Goal: Task Accomplishment & Management: Use online tool/utility

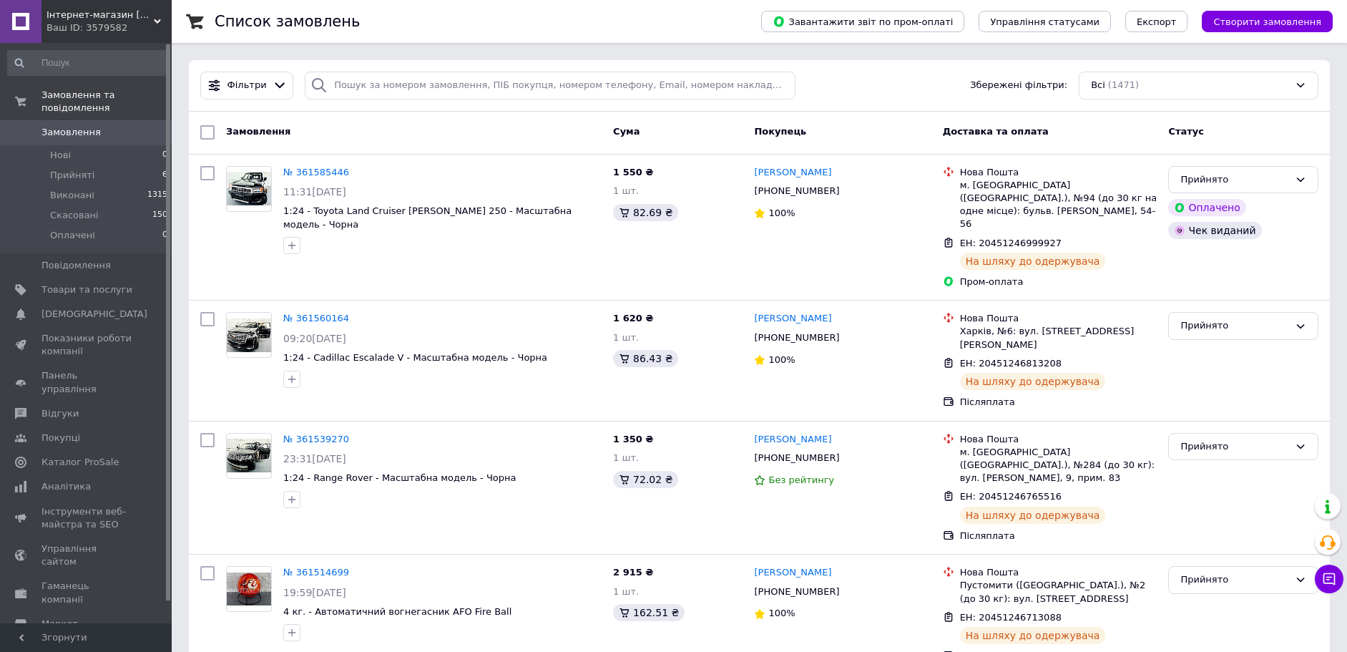
click at [96, 127] on link "Замовлення 0" at bounding box center [88, 132] width 176 height 24
click at [68, 283] on span "Товари та послуги" at bounding box center [86, 289] width 91 height 13
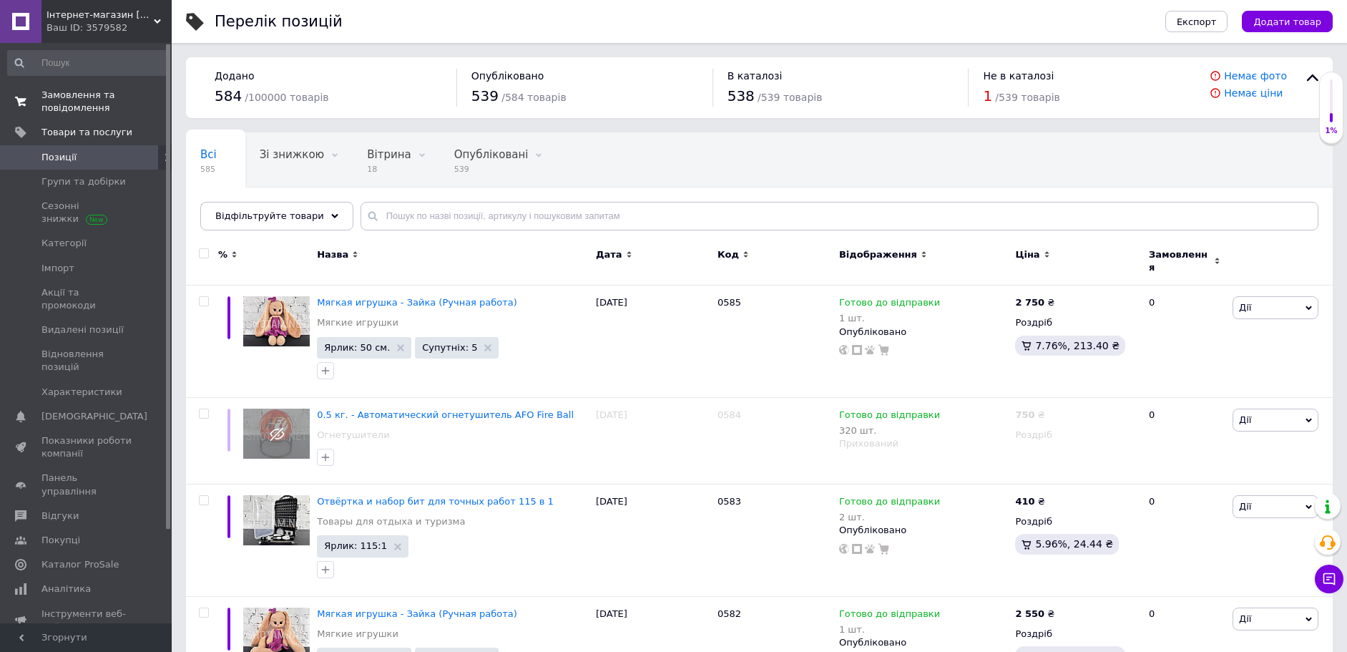
click at [56, 104] on span "Замовлення та повідомлення" at bounding box center [86, 102] width 91 height 26
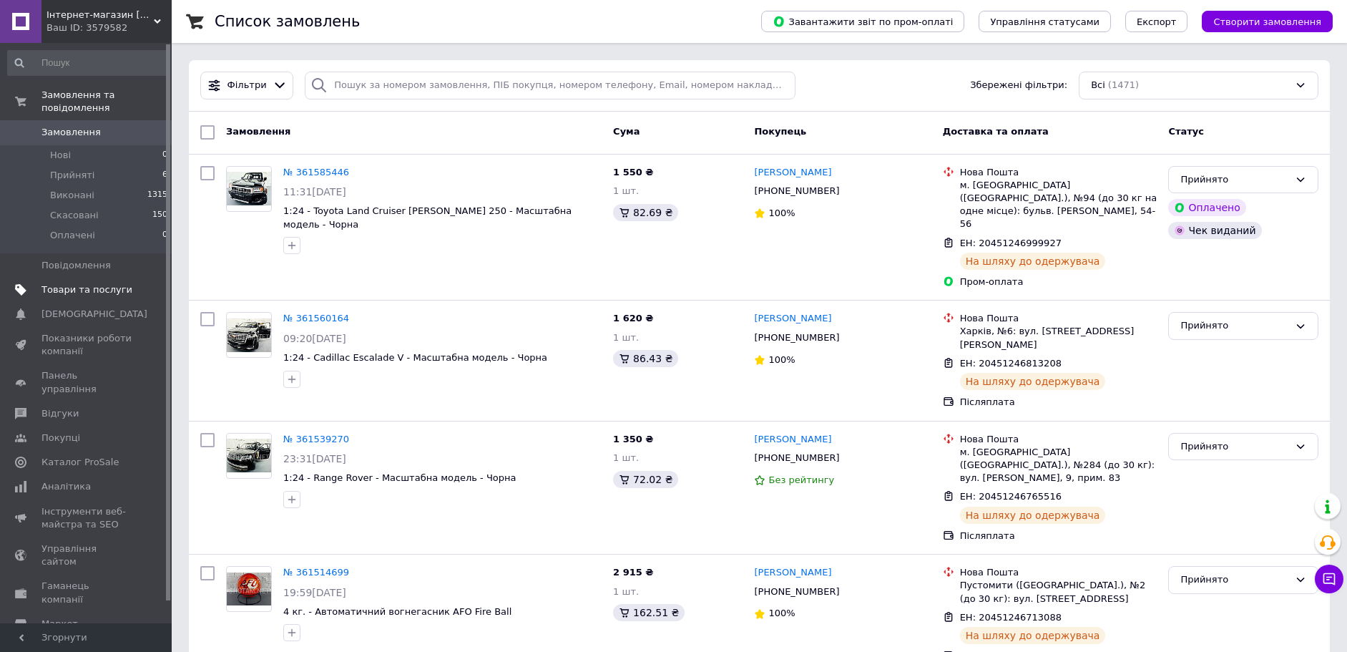
click at [77, 283] on span "Товари та послуги" at bounding box center [86, 289] width 91 height 13
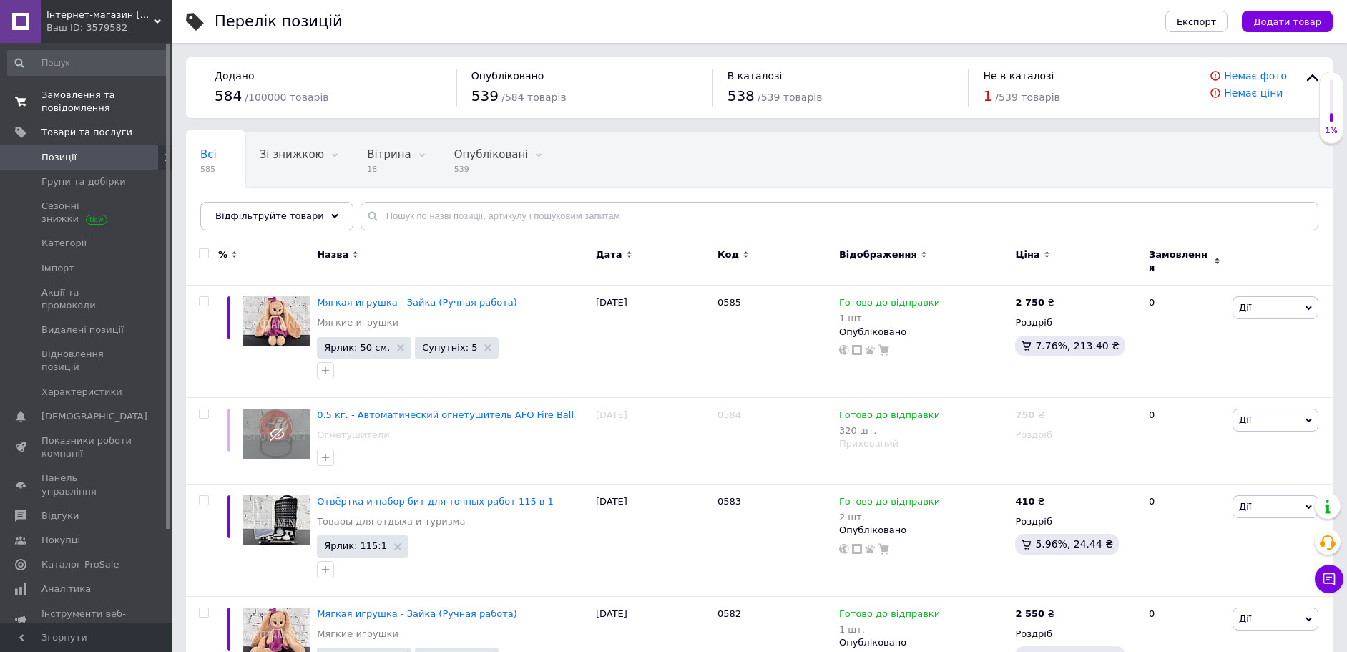
click at [97, 89] on span "Замовлення та повідомлення" at bounding box center [86, 102] width 91 height 26
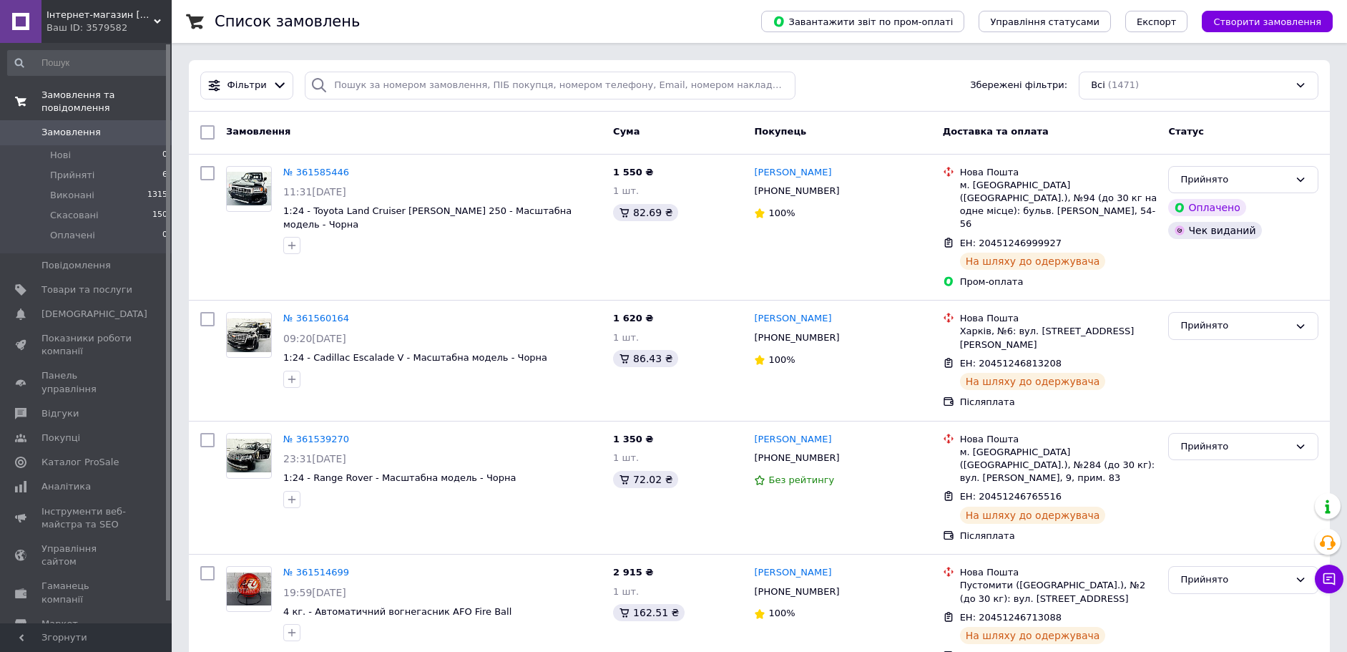
click at [80, 103] on link "Замовлення та повідомлення" at bounding box center [88, 101] width 176 height 37
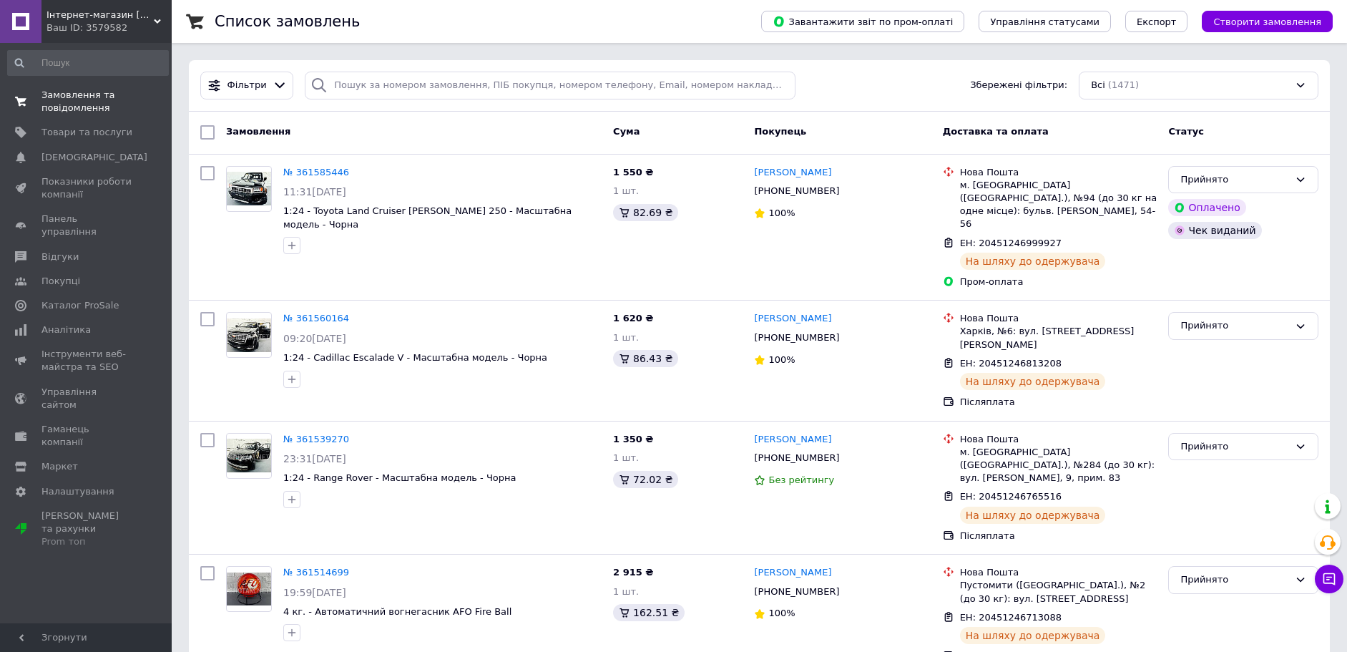
click at [84, 104] on span "Замовлення та повідомлення" at bounding box center [86, 102] width 91 height 26
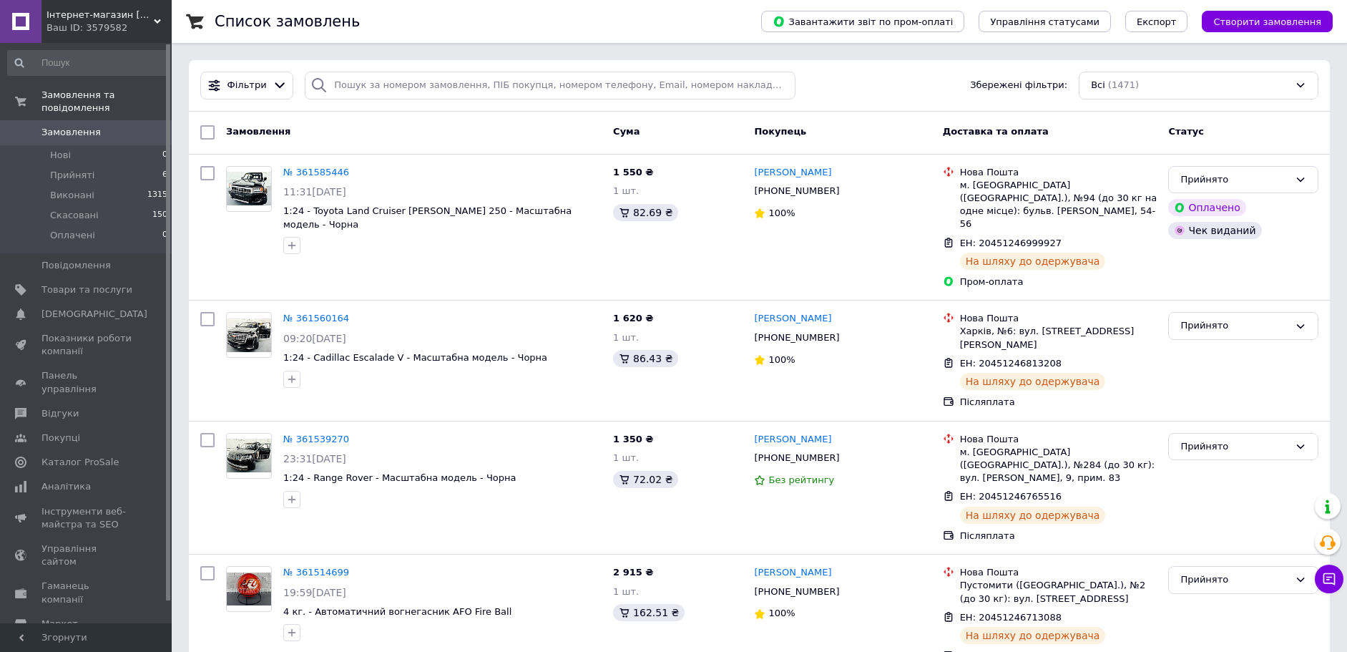
click at [81, 126] on span "Замовлення" at bounding box center [70, 132] width 59 height 13
click at [69, 126] on span "Замовлення" at bounding box center [70, 132] width 59 height 13
click at [87, 284] on link "Товари та послуги" at bounding box center [88, 290] width 176 height 24
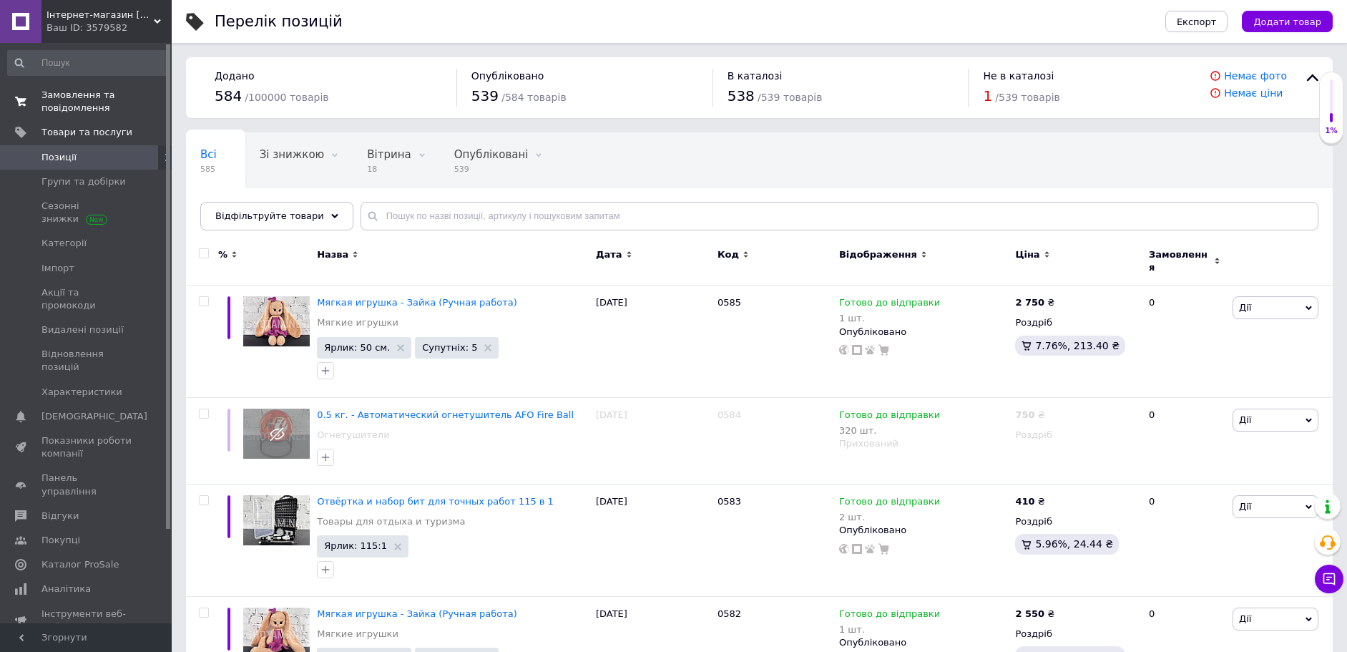
click at [75, 102] on span "Замовлення та повідомлення" at bounding box center [86, 102] width 91 height 26
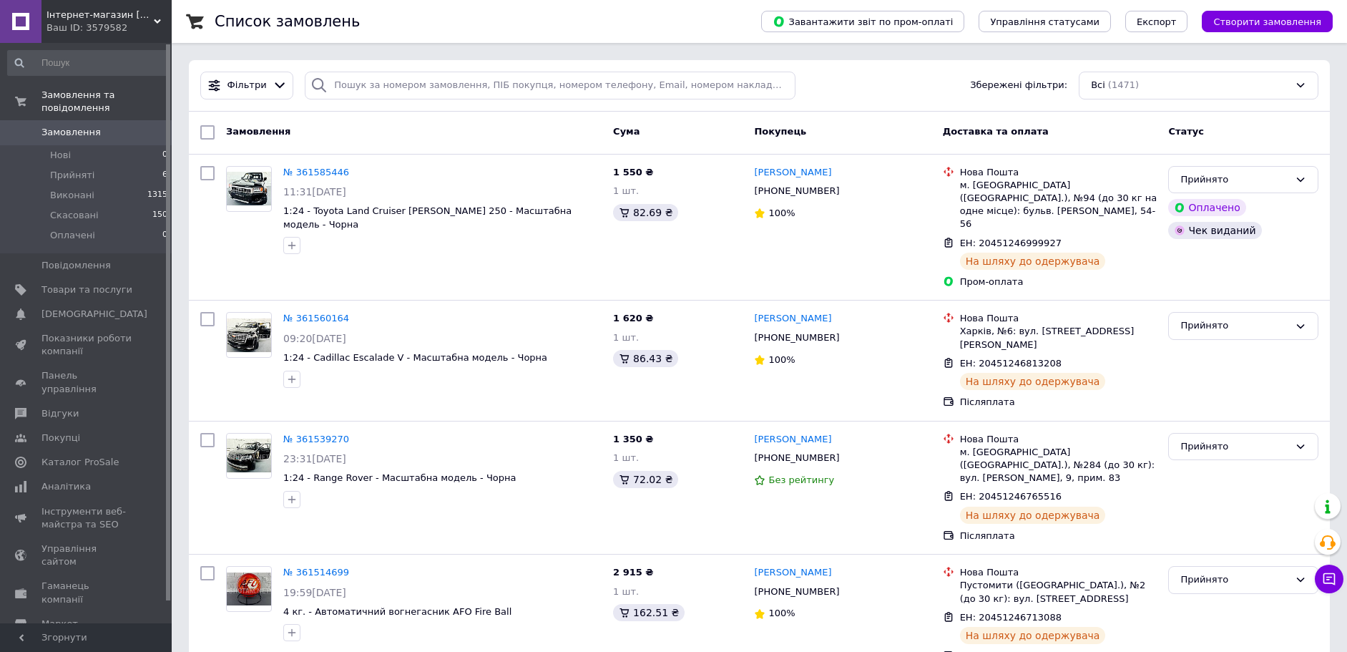
click at [69, 131] on link "Замовлення 0" at bounding box center [88, 132] width 176 height 24
click at [69, 127] on link "Замовлення 0" at bounding box center [88, 132] width 176 height 24
click at [96, 283] on span "Товари та послуги" at bounding box center [86, 289] width 91 height 13
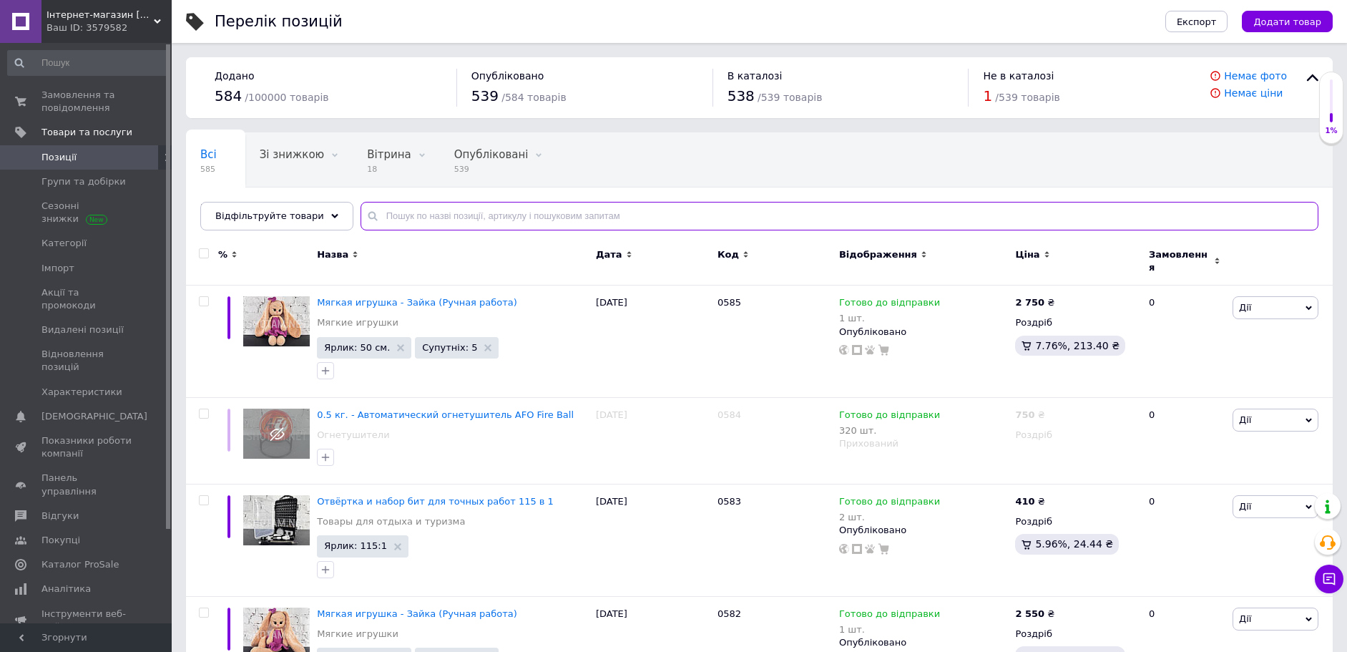
click at [607, 226] on input "text" at bounding box center [840, 216] width 958 height 29
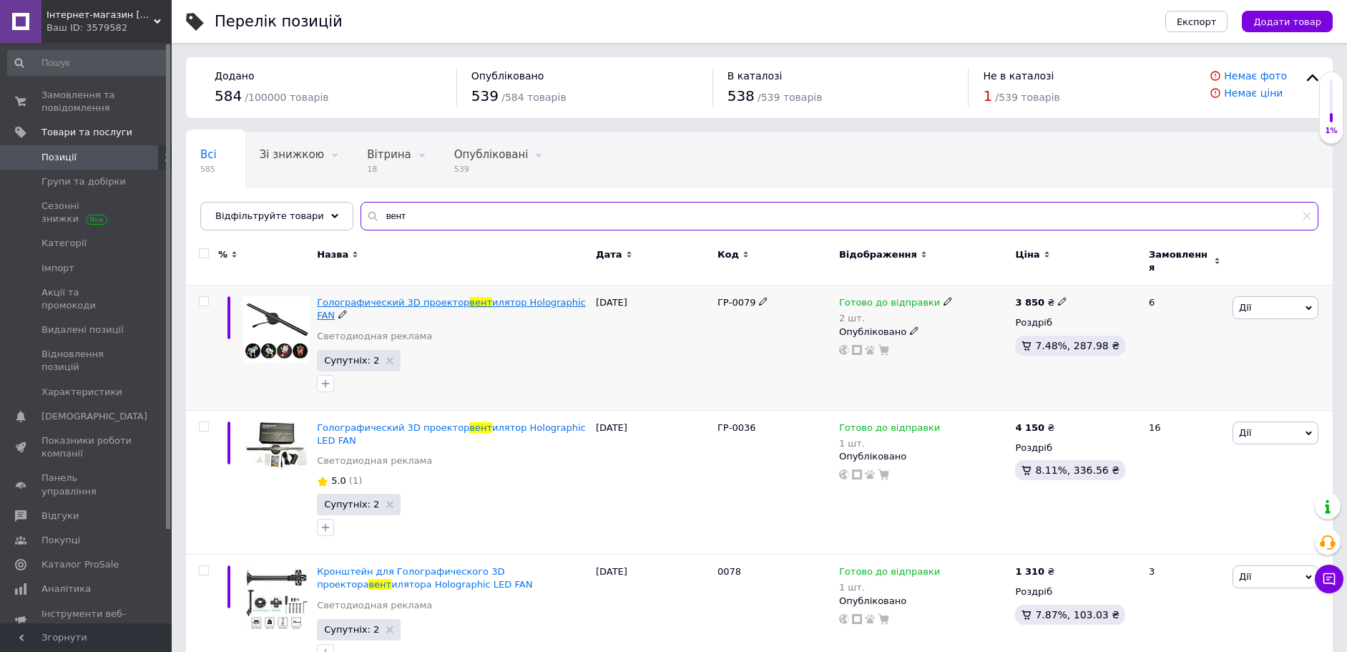
type input "вент"
click at [402, 297] on span "Голографический 3D проектор" at bounding box center [393, 302] width 152 height 11
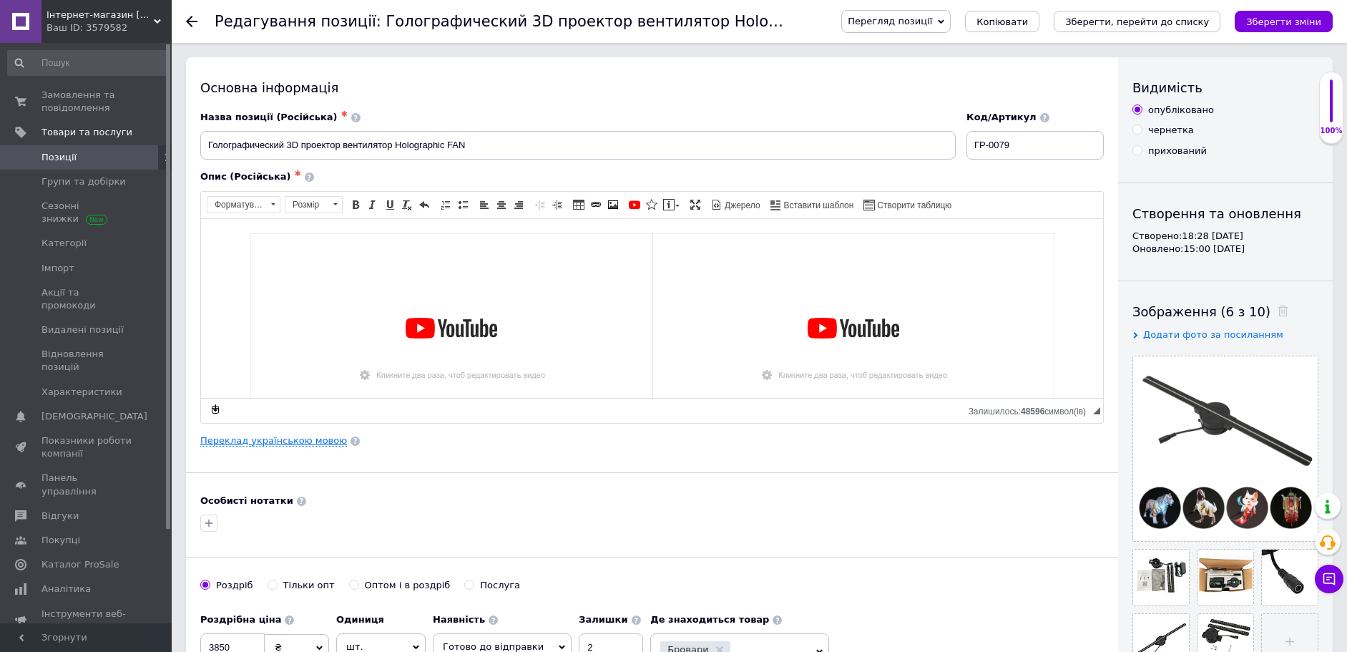
click at [297, 445] on link "Переклад українською мовою" at bounding box center [273, 440] width 147 height 11
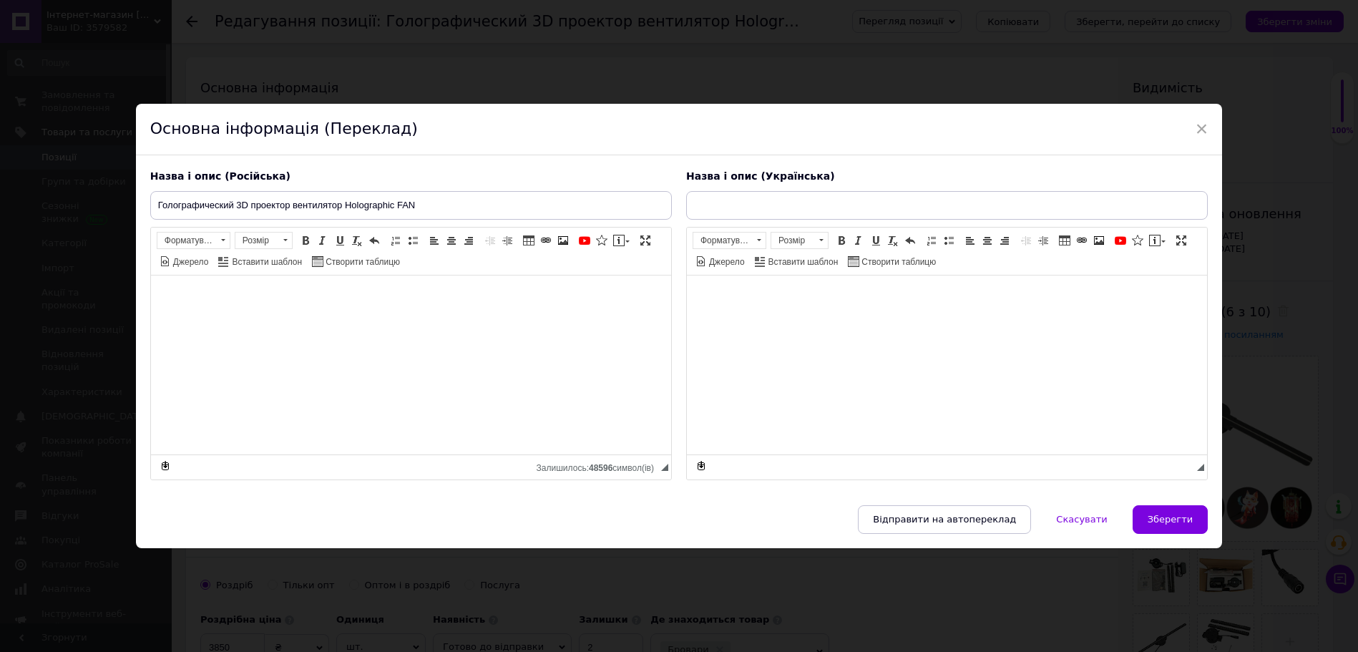
type input "Голографічний 3D проектор вентилятор Holographic FAN"
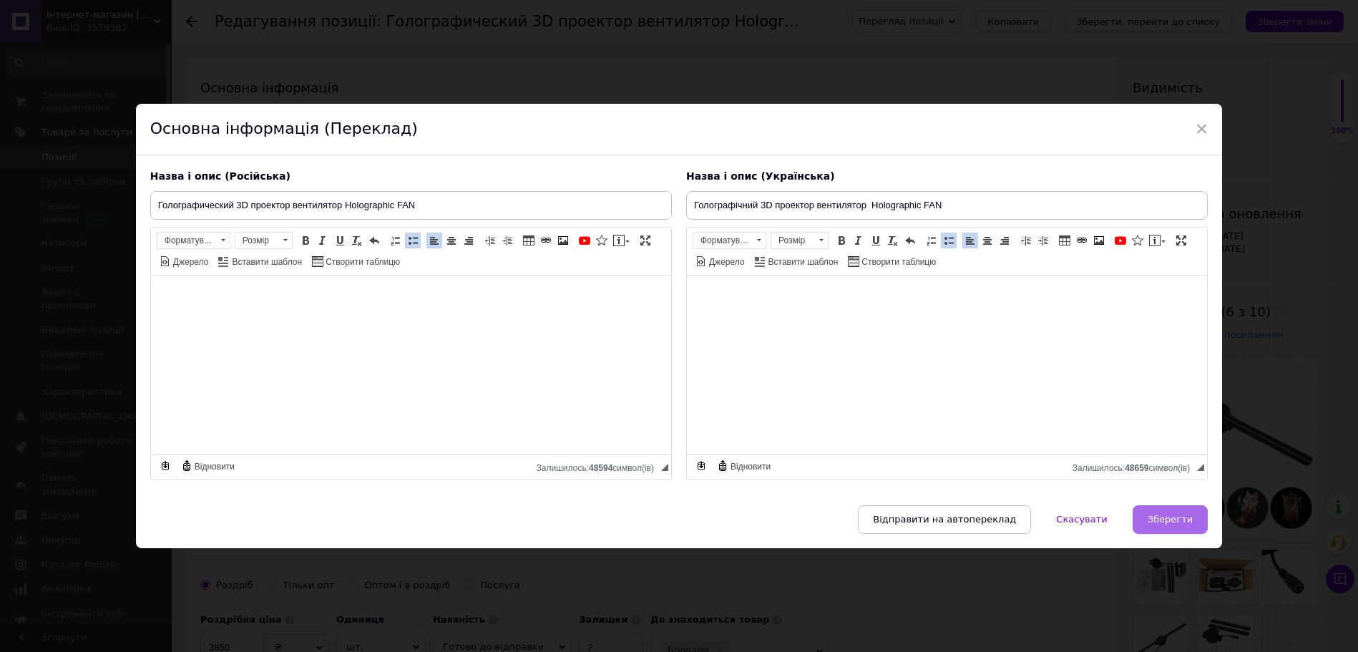
click at [1177, 516] on span "Зберегти" at bounding box center [1169, 519] width 45 height 11
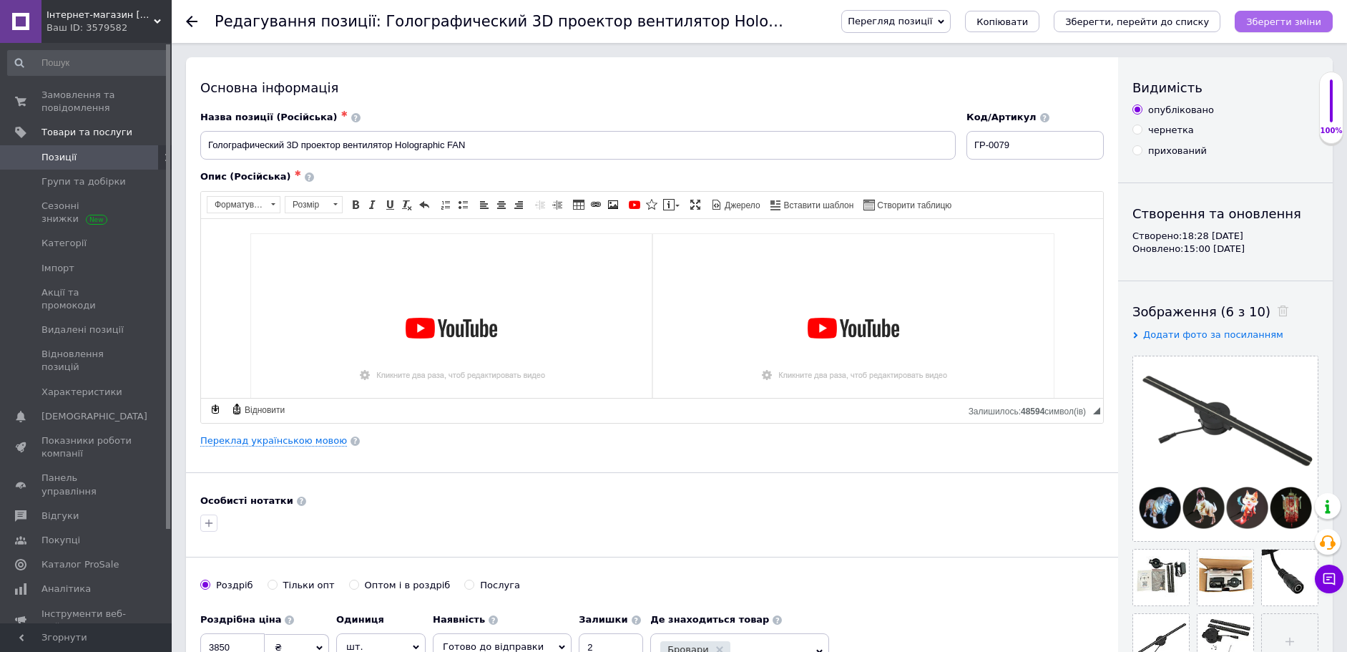
click at [1295, 20] on icon "Зберегти зміни" at bounding box center [1283, 21] width 75 height 11
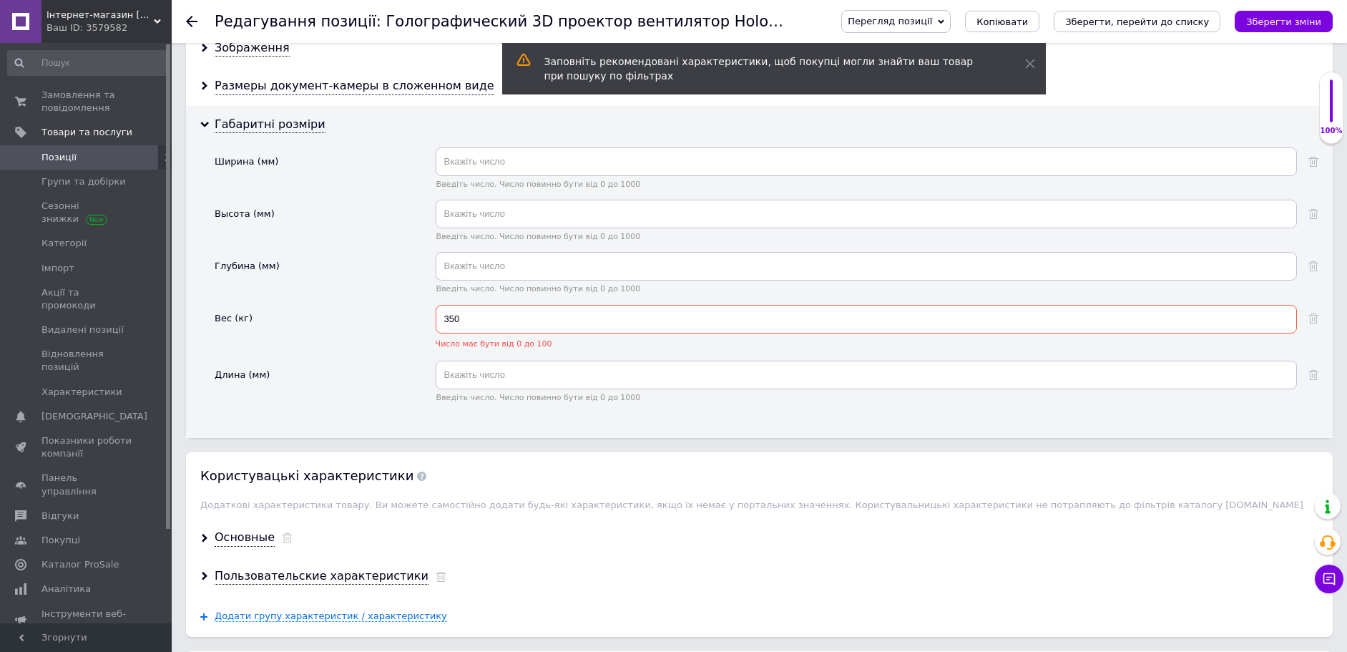
scroll to position [1538, 0]
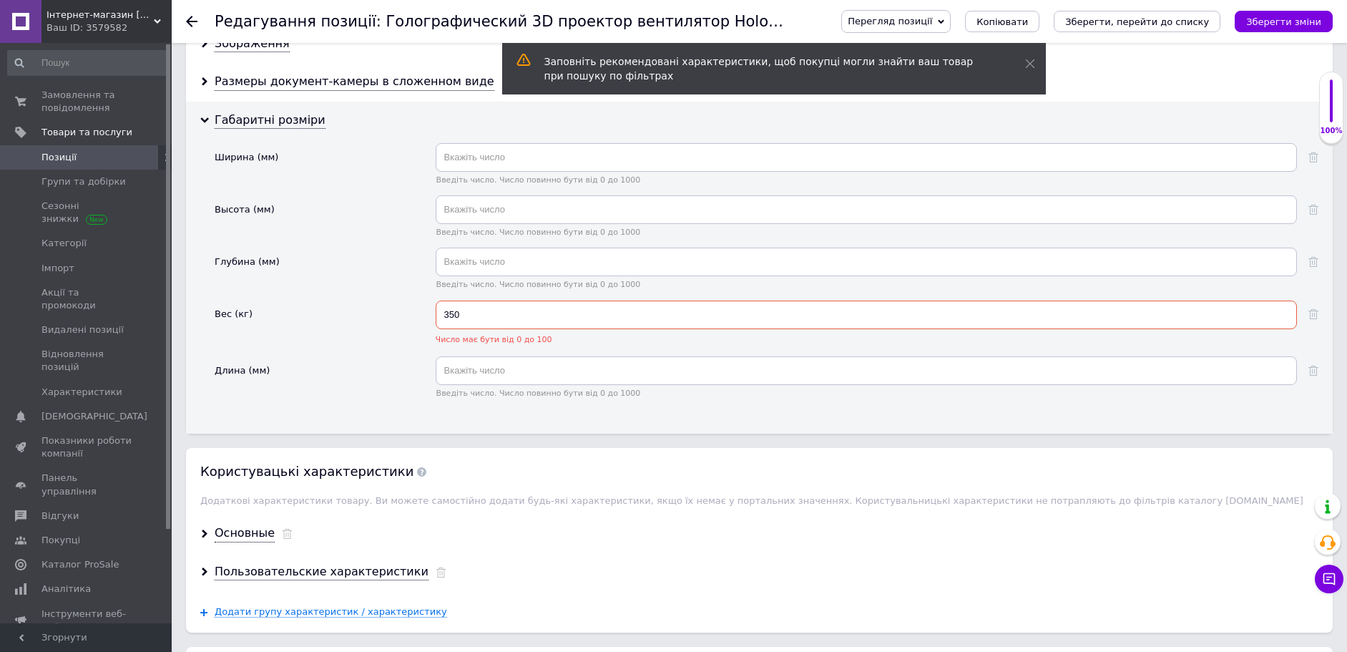
drag, startPoint x: 478, startPoint y: 307, endPoint x: 343, endPoint y: 305, distance: 135.2
click at [343, 305] on div "Вес (кг) 350 Число має бути від 0 до 100" at bounding box center [767, 328] width 1104 height 56
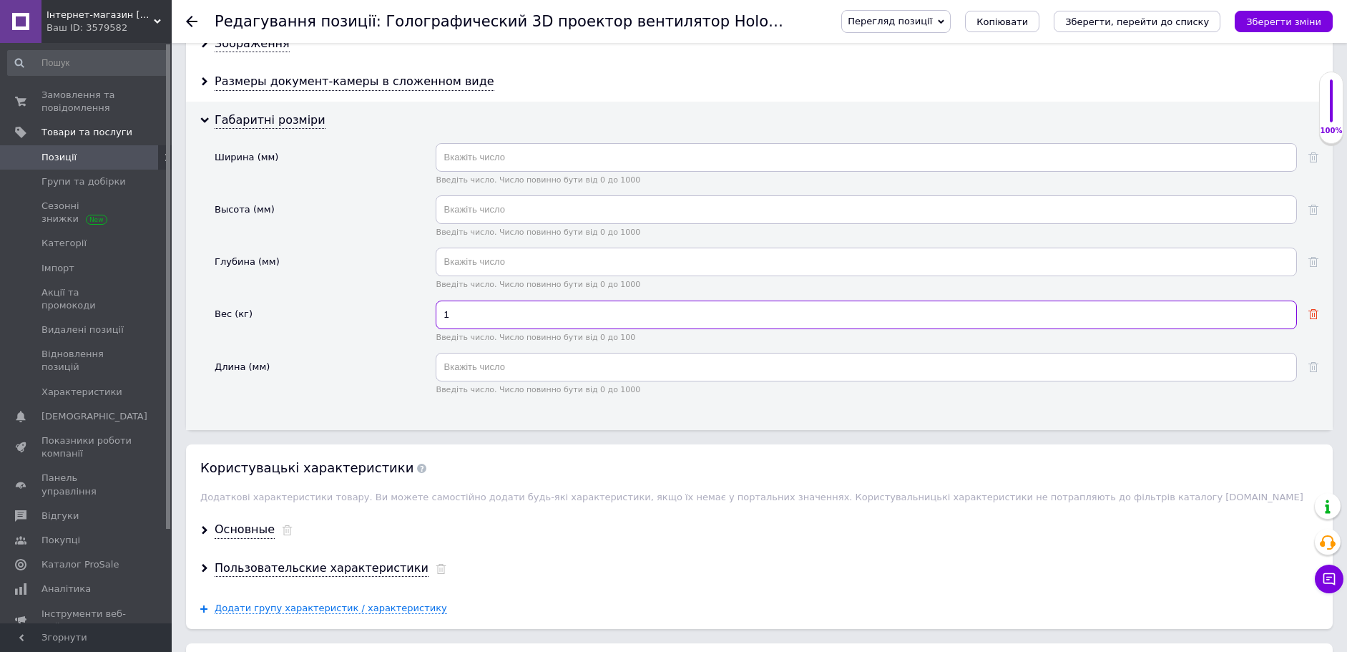
type input "1"
click at [1317, 309] on icon at bounding box center [1313, 314] width 10 height 10
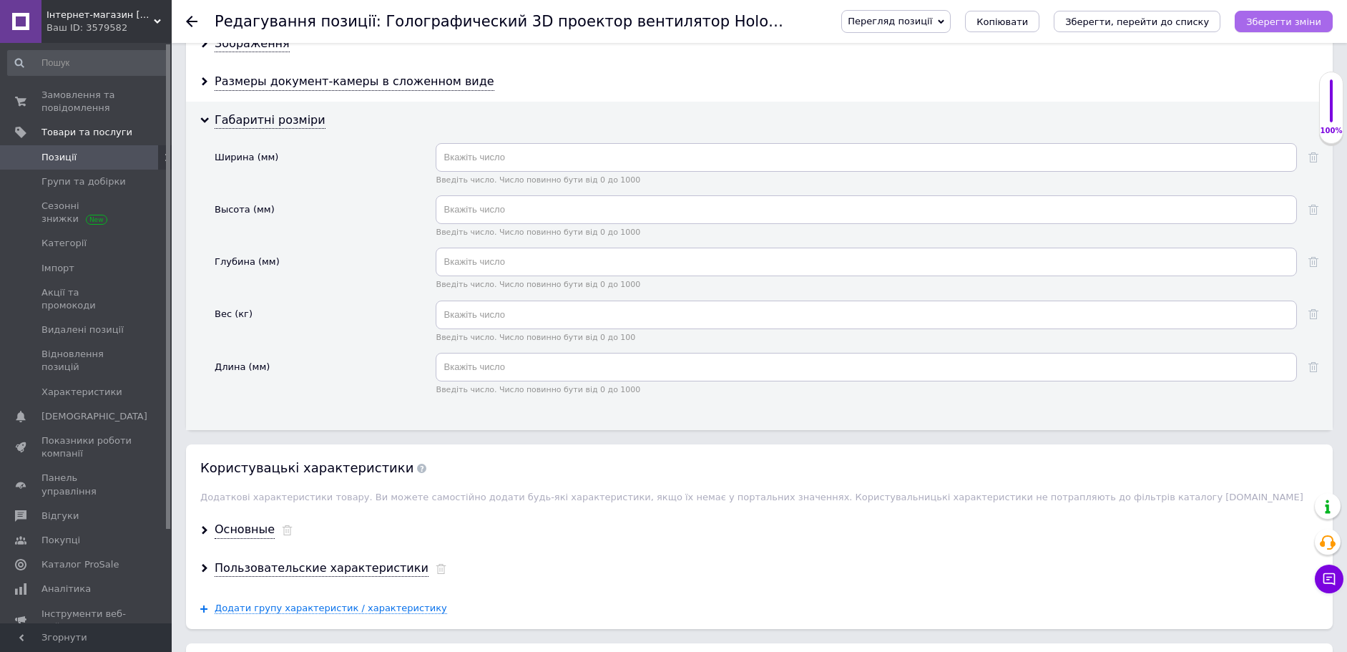
click at [1280, 26] on icon "Зберегти зміни" at bounding box center [1283, 21] width 75 height 11
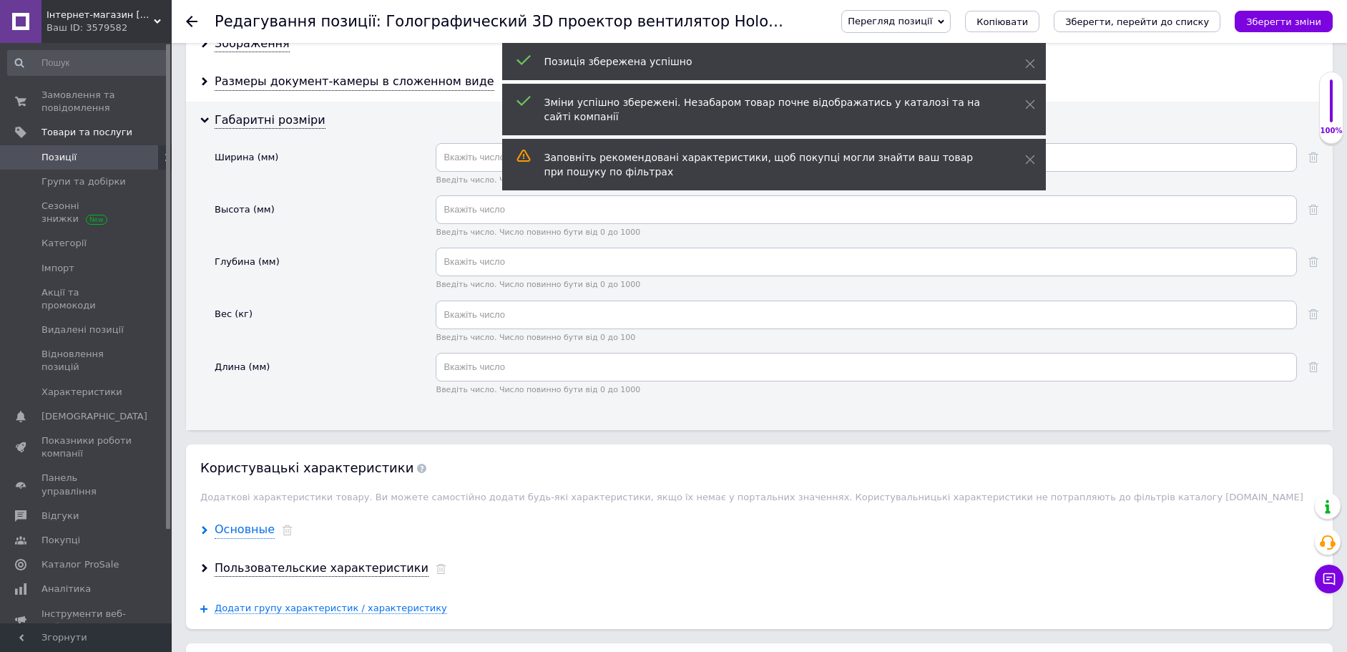
click at [230, 521] on div "Основные" at bounding box center [245, 529] width 60 height 16
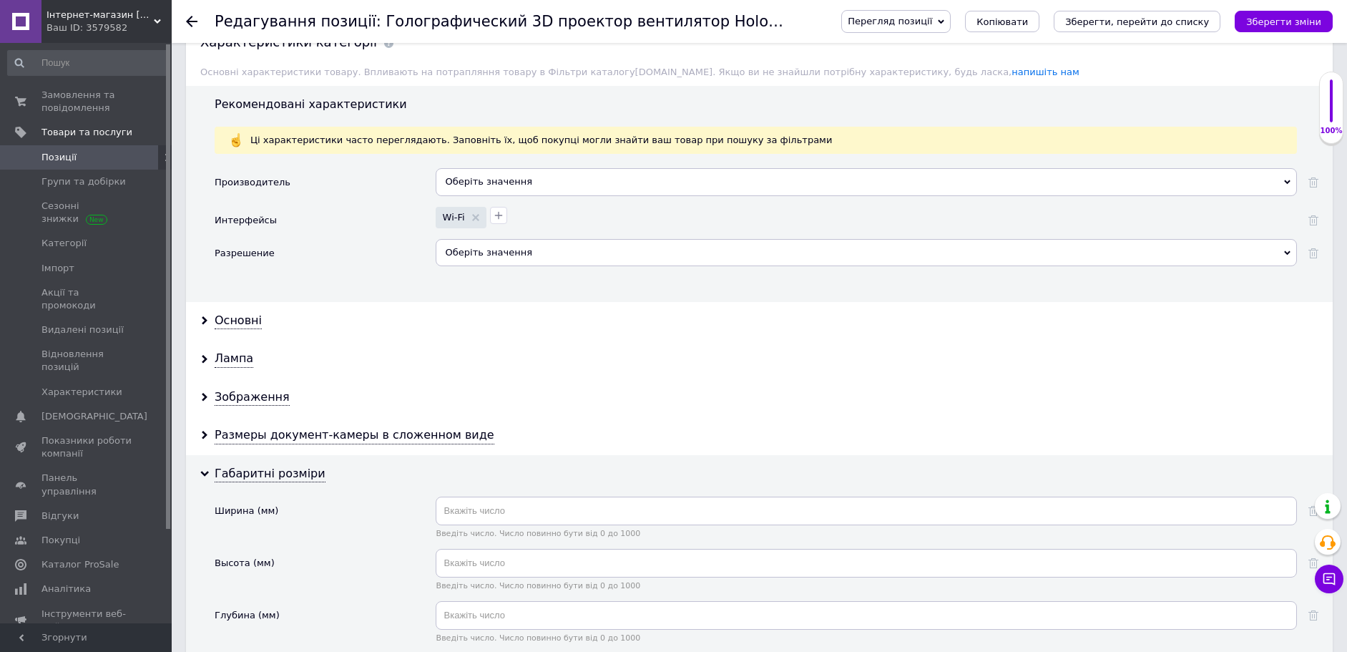
scroll to position [1323, 0]
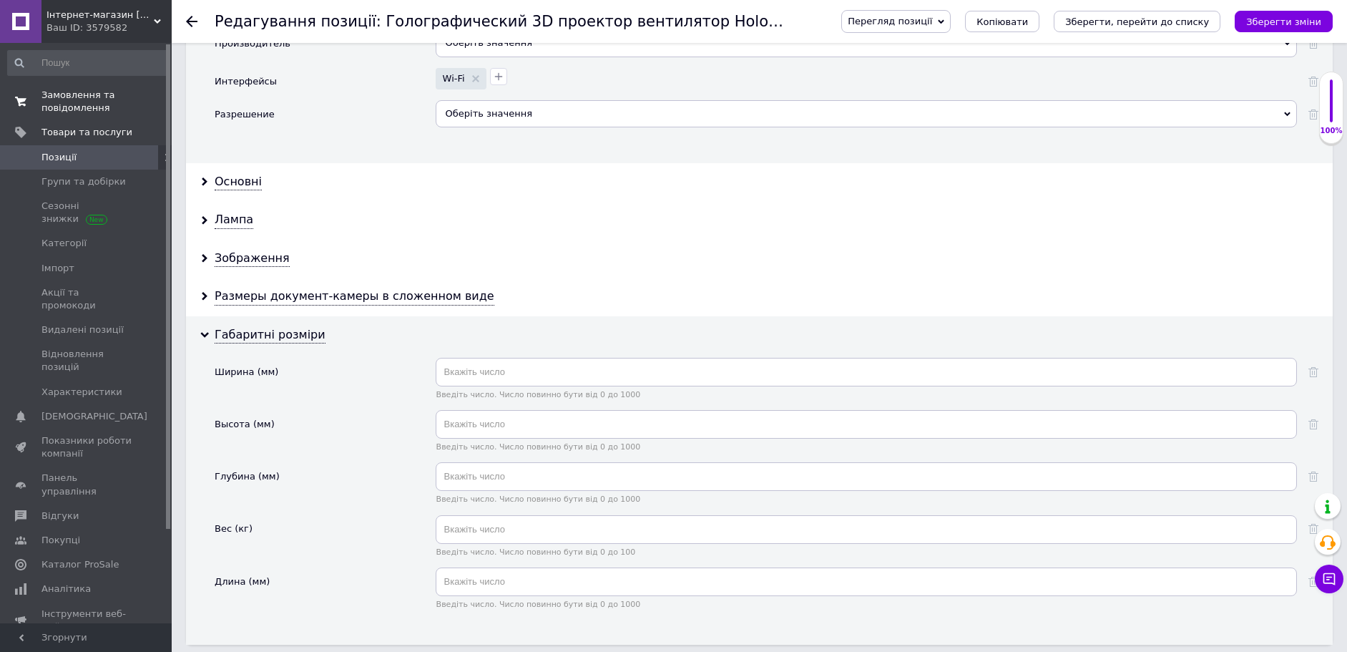
click at [72, 95] on span "Замовлення та повідомлення" at bounding box center [86, 102] width 91 height 26
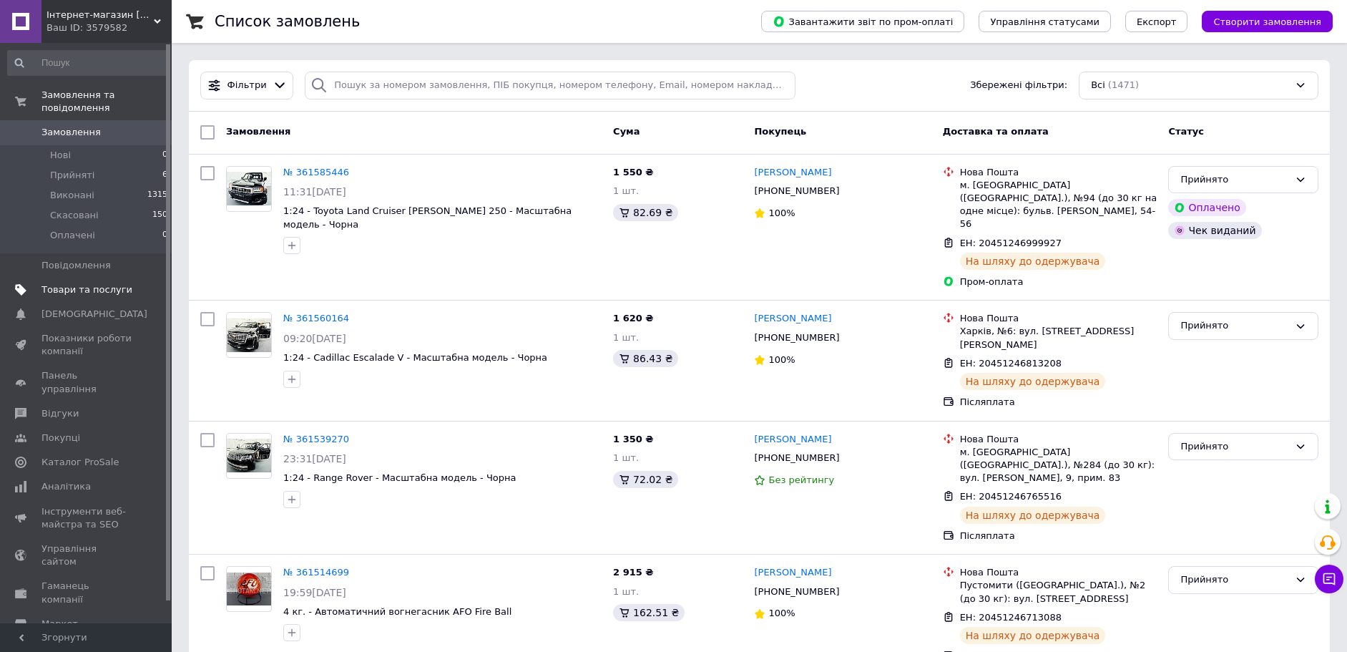
click at [107, 283] on span "Товари та послуги" at bounding box center [86, 289] width 91 height 13
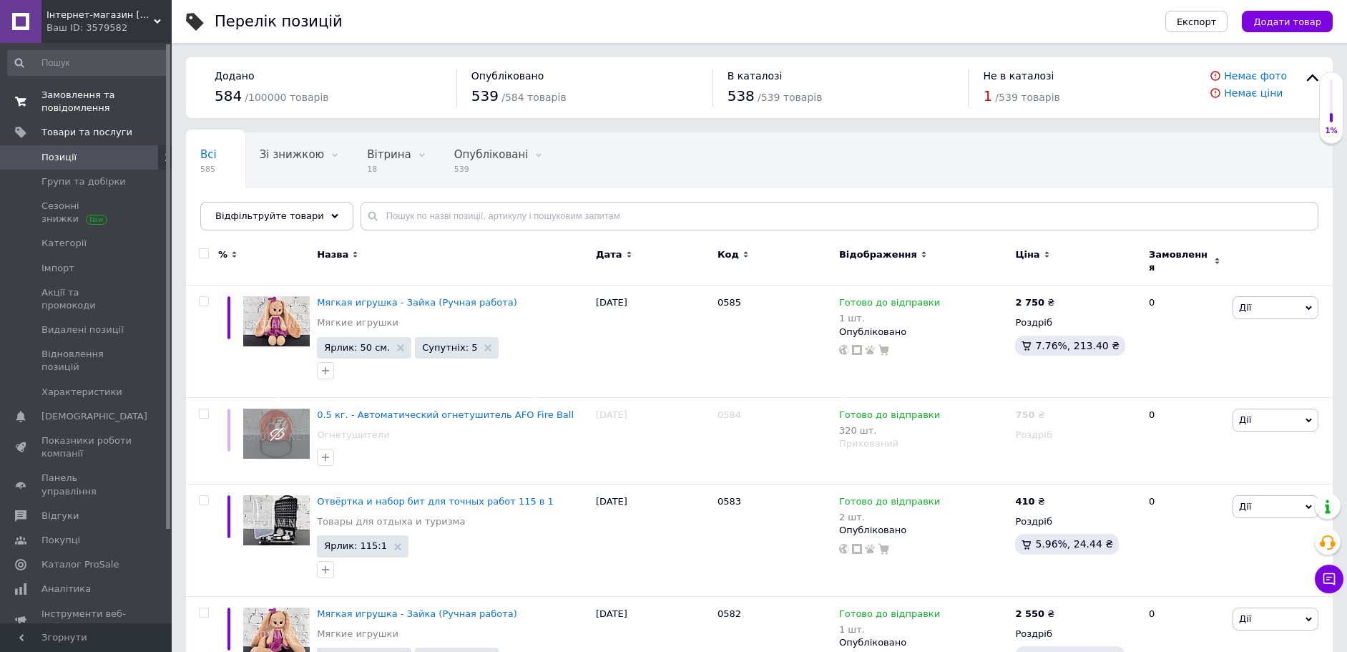
click at [96, 102] on span "Замовлення та повідомлення" at bounding box center [86, 102] width 91 height 26
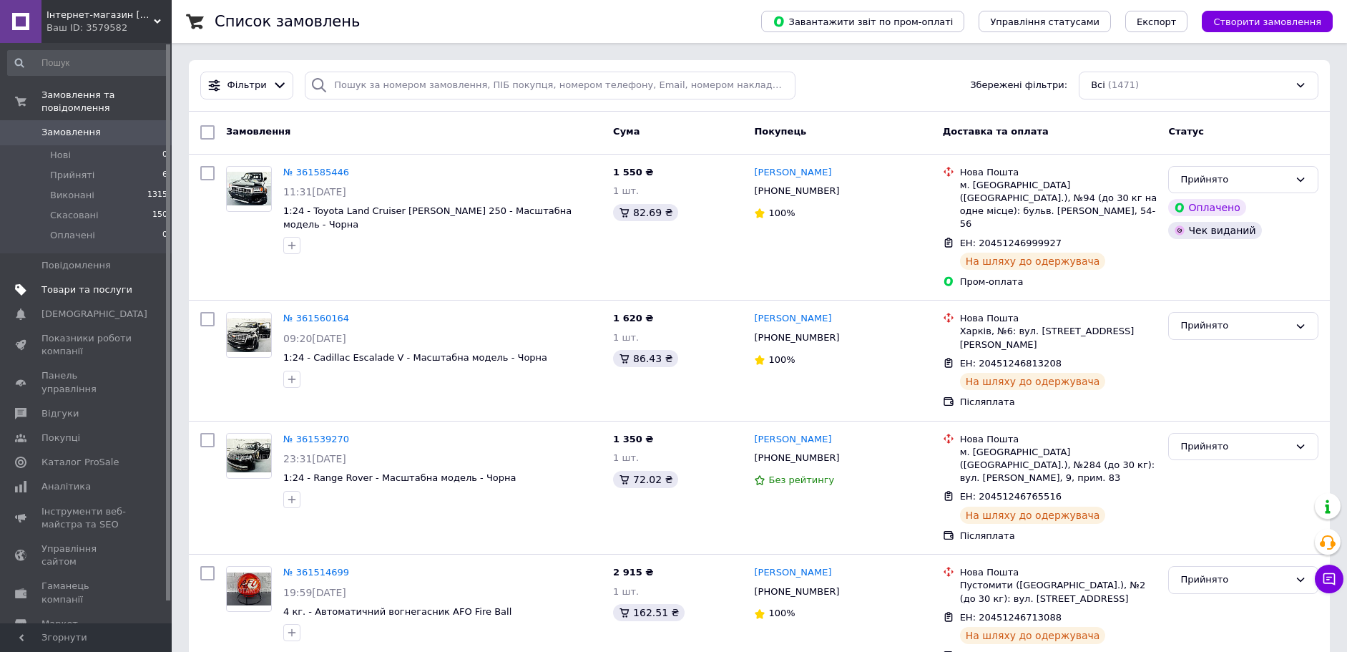
click at [82, 283] on span "Товари та послуги" at bounding box center [86, 289] width 91 height 13
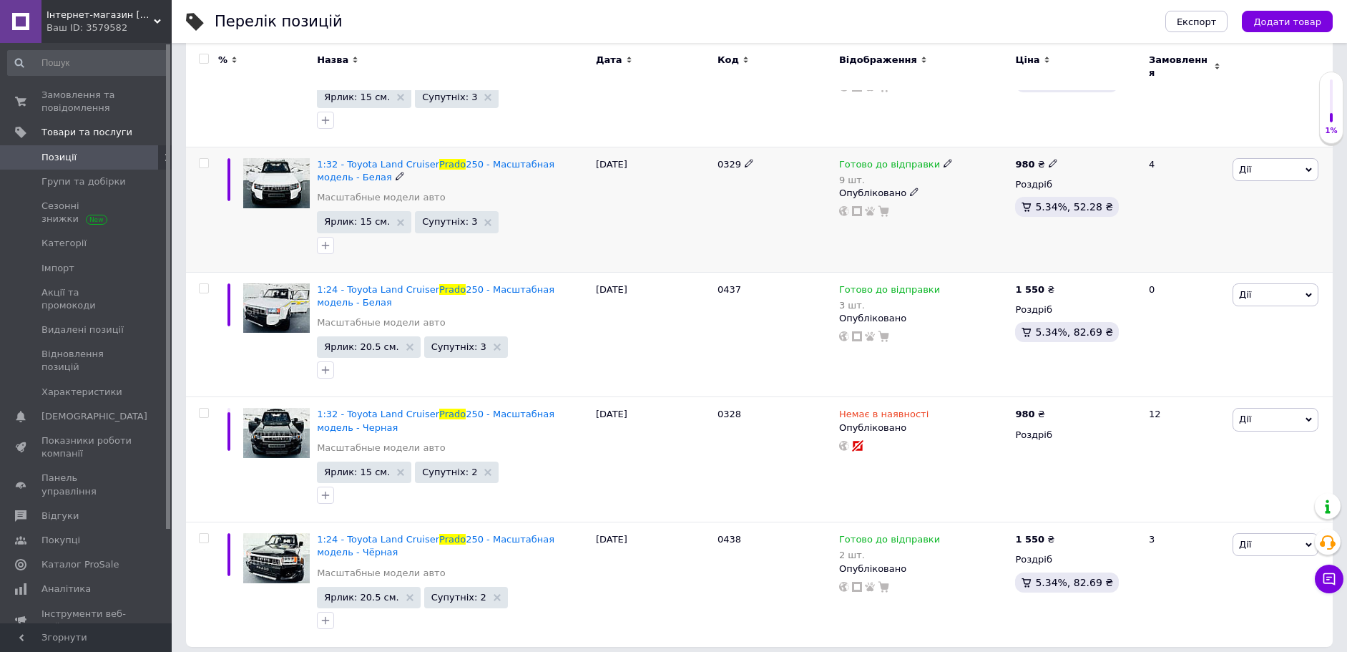
scroll to position [264, 0]
type input "prado"
click at [382, 521] on div "1:24 - Toyota Land Cruiser Prado 250 - Масштабная модель - Чёрная Масштабные мо…" at bounding box center [452, 583] width 279 height 124
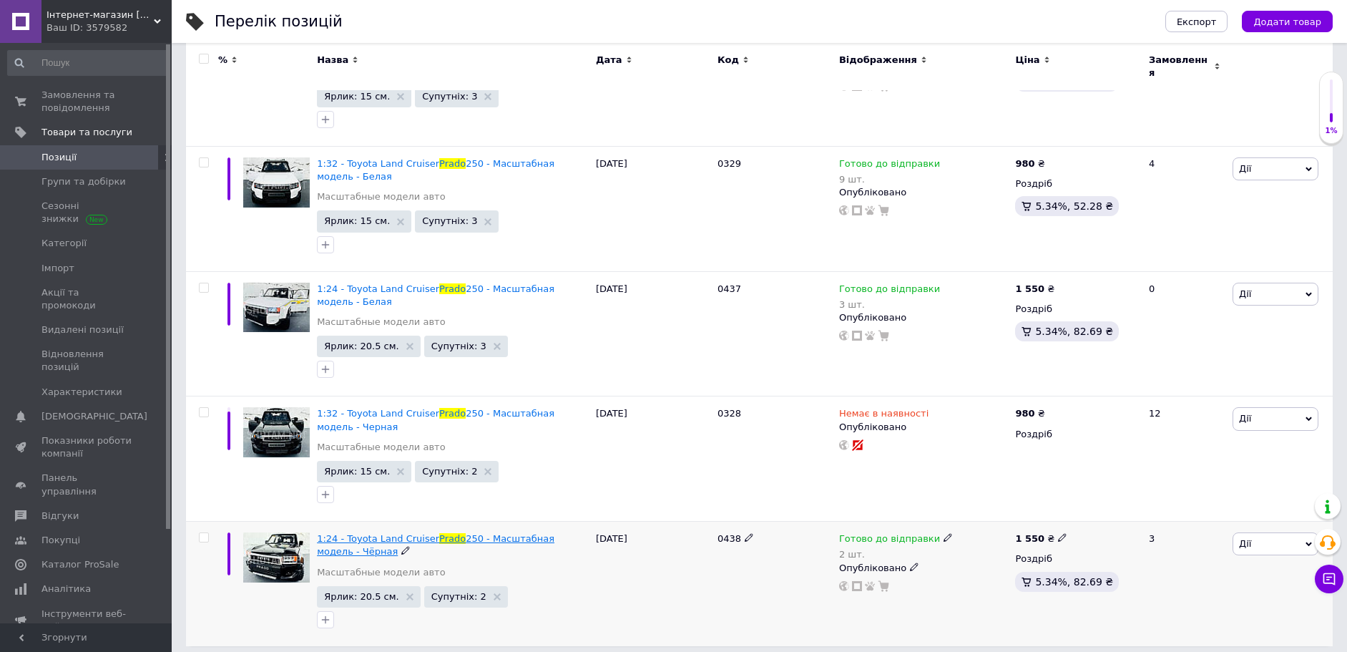
click at [484, 533] on span "250 - Масштабная модель - Чёрная" at bounding box center [435, 545] width 237 height 24
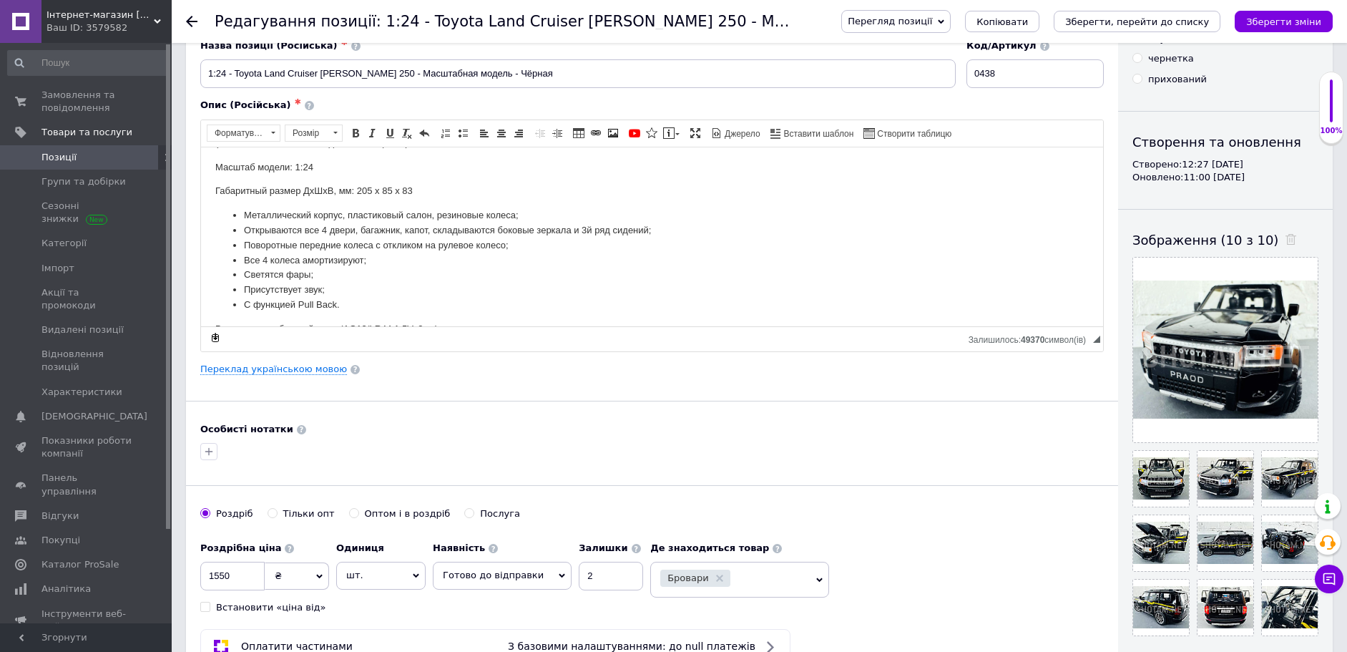
scroll to position [99, 0]
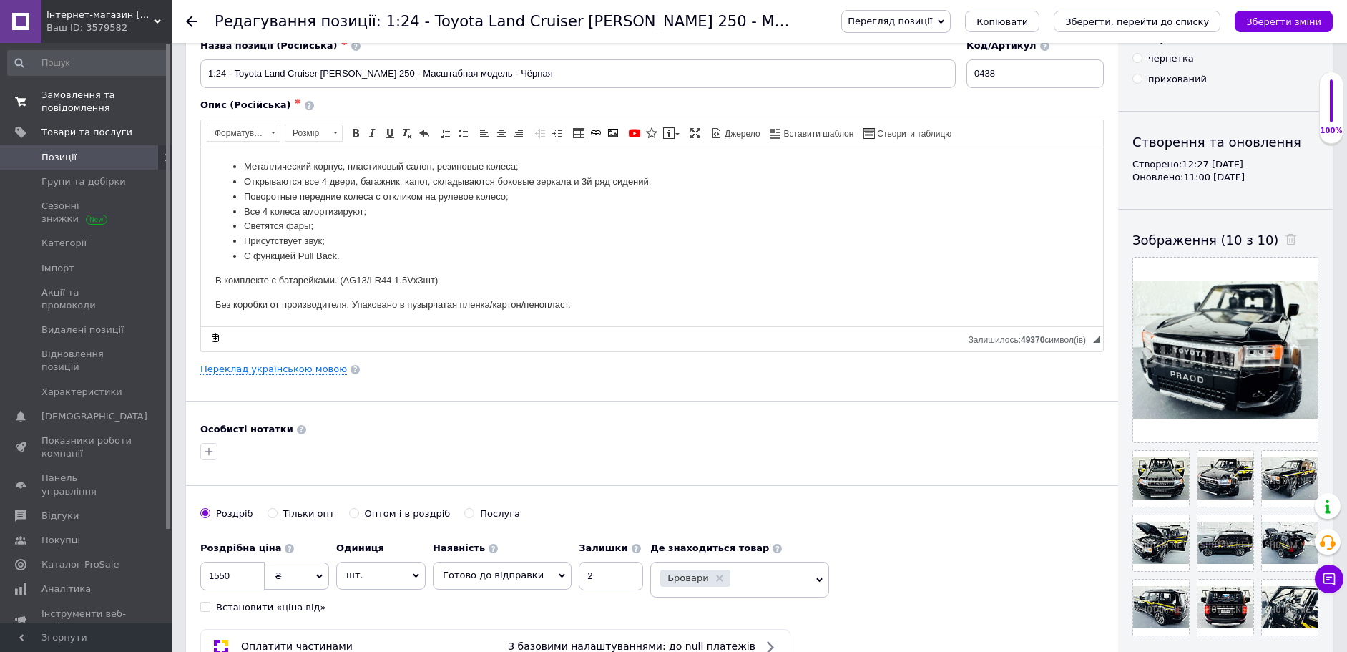
click at [69, 94] on span "Замовлення та повідомлення" at bounding box center [86, 102] width 91 height 26
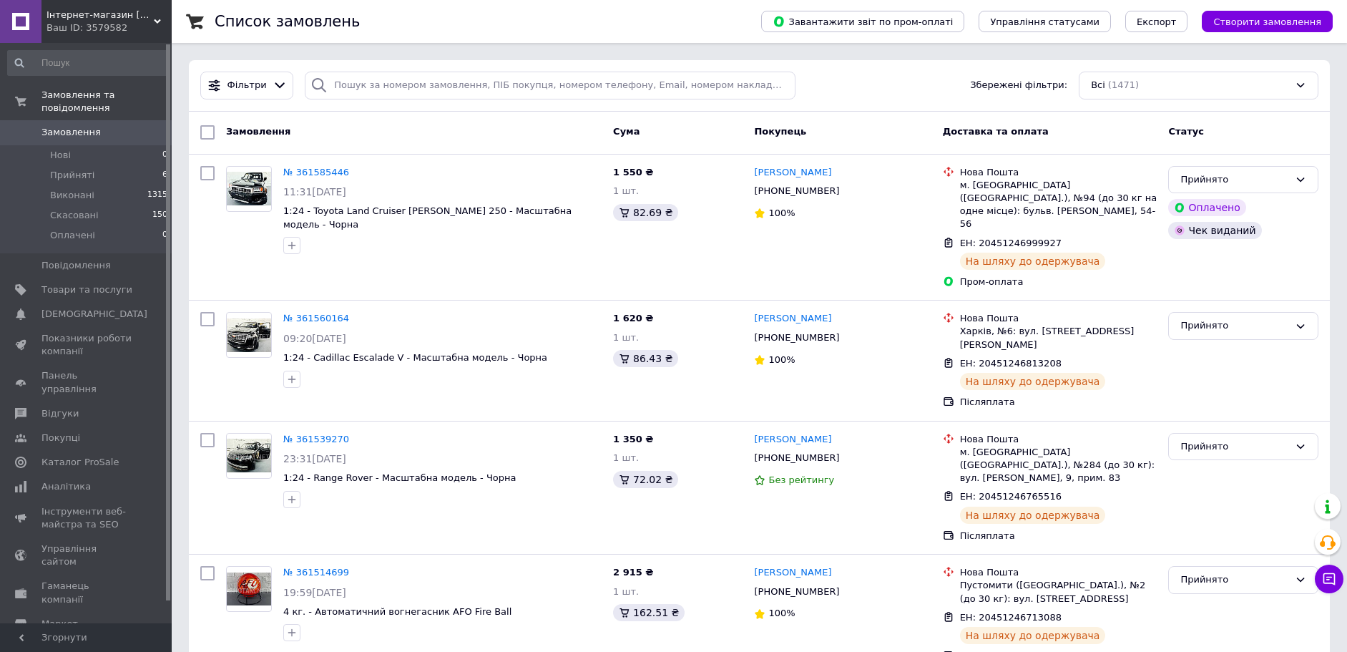
click at [73, 126] on span "Замовлення" at bounding box center [70, 132] width 59 height 13
click at [69, 126] on span "Замовлення" at bounding box center [70, 132] width 59 height 13
click at [95, 283] on span "Товари та послуги" at bounding box center [86, 289] width 91 height 13
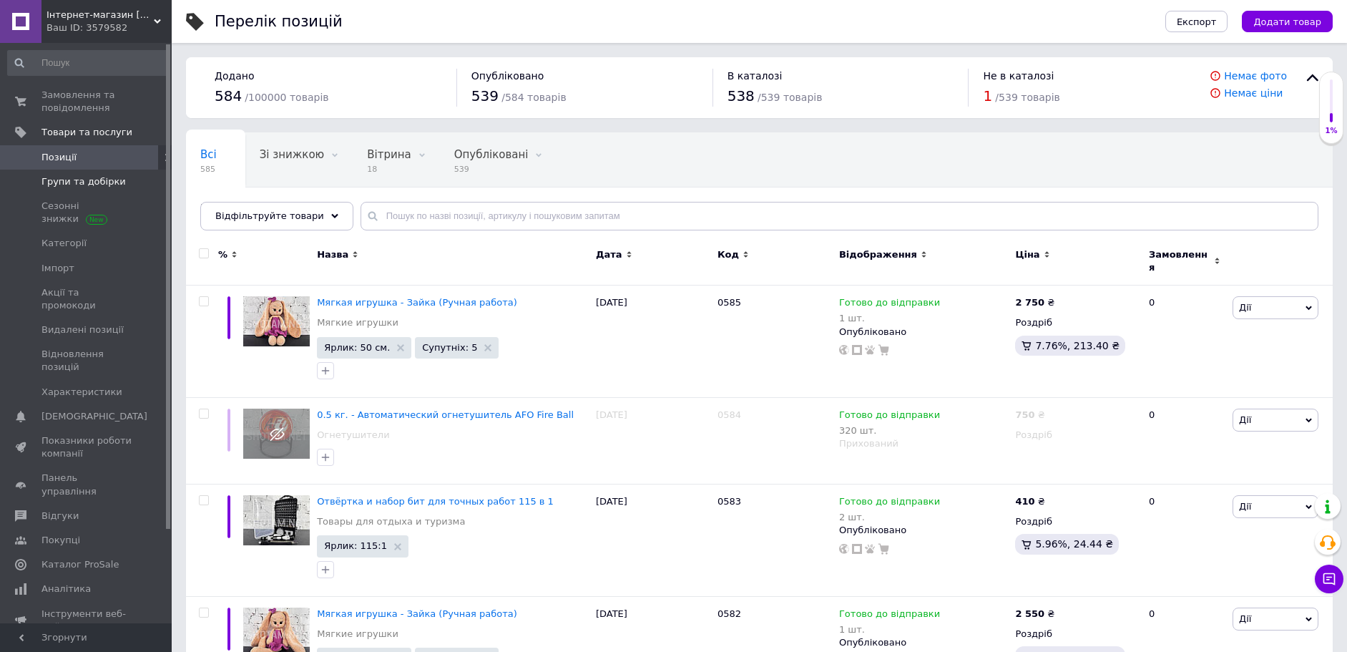
click at [91, 179] on span "Групи та добірки" at bounding box center [83, 181] width 84 height 13
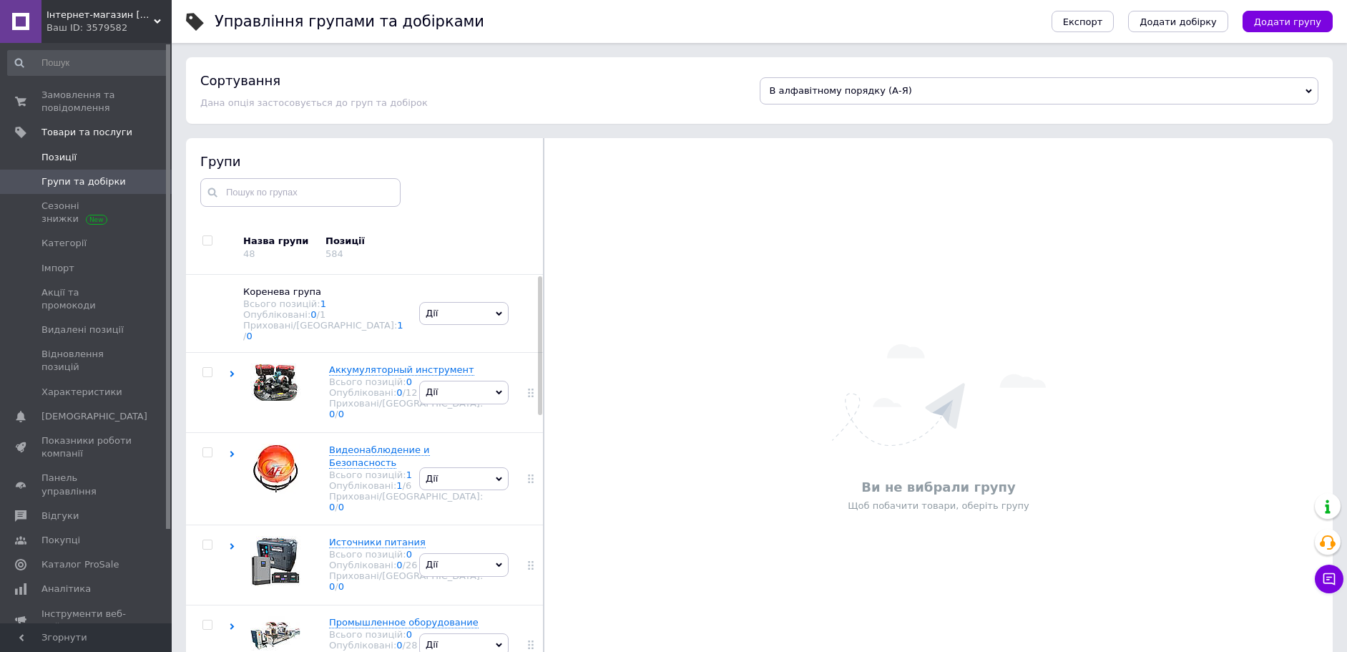
click at [47, 153] on span "Позиції" at bounding box center [58, 157] width 35 height 13
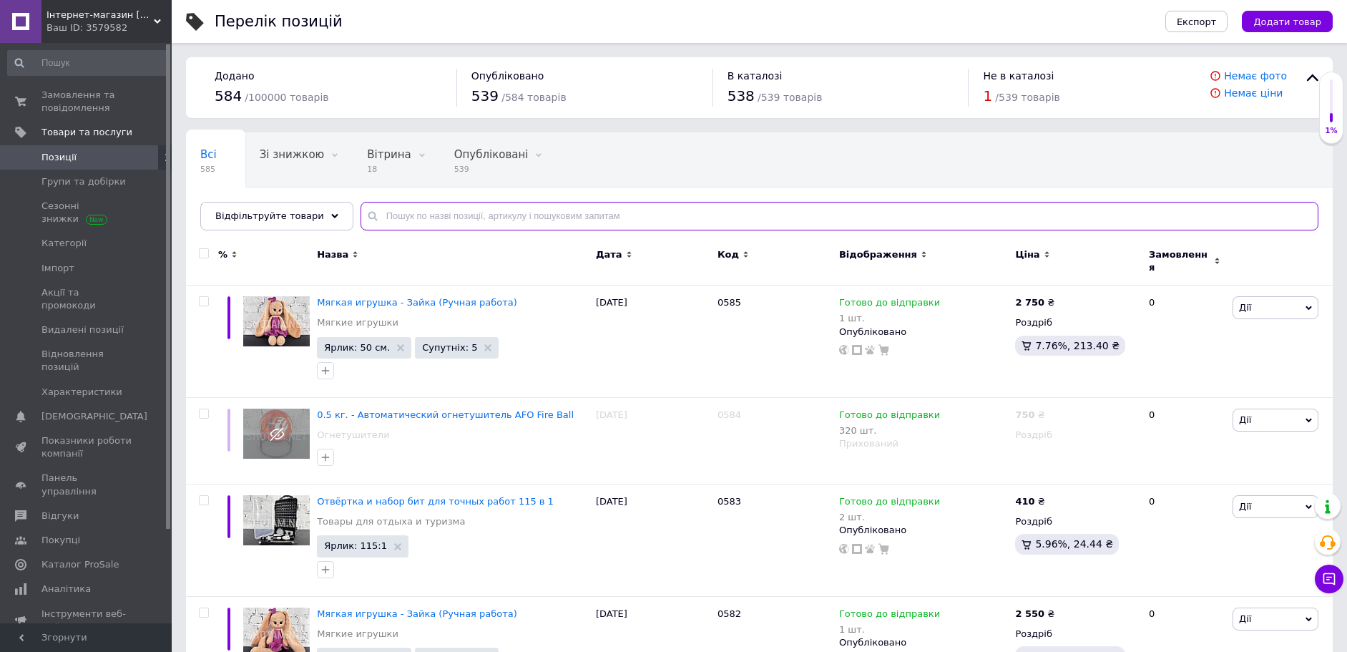
click at [464, 222] on input "text" at bounding box center [840, 216] width 958 height 29
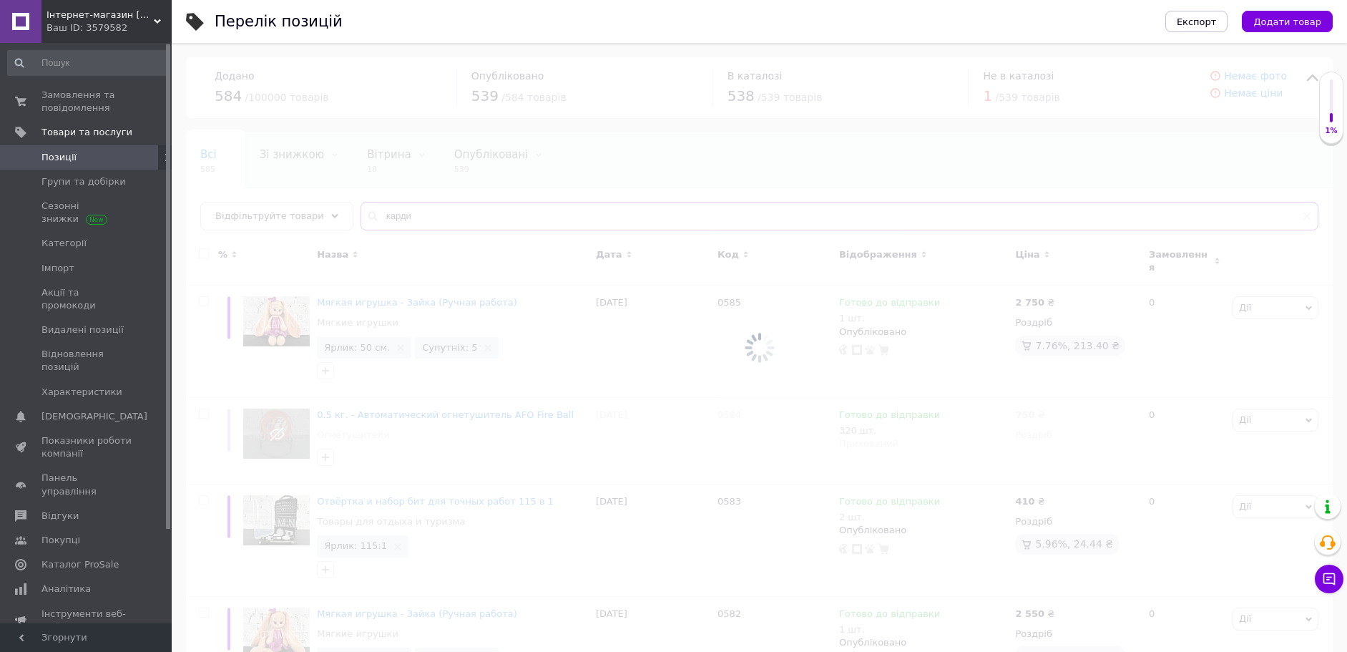
type input "карди"
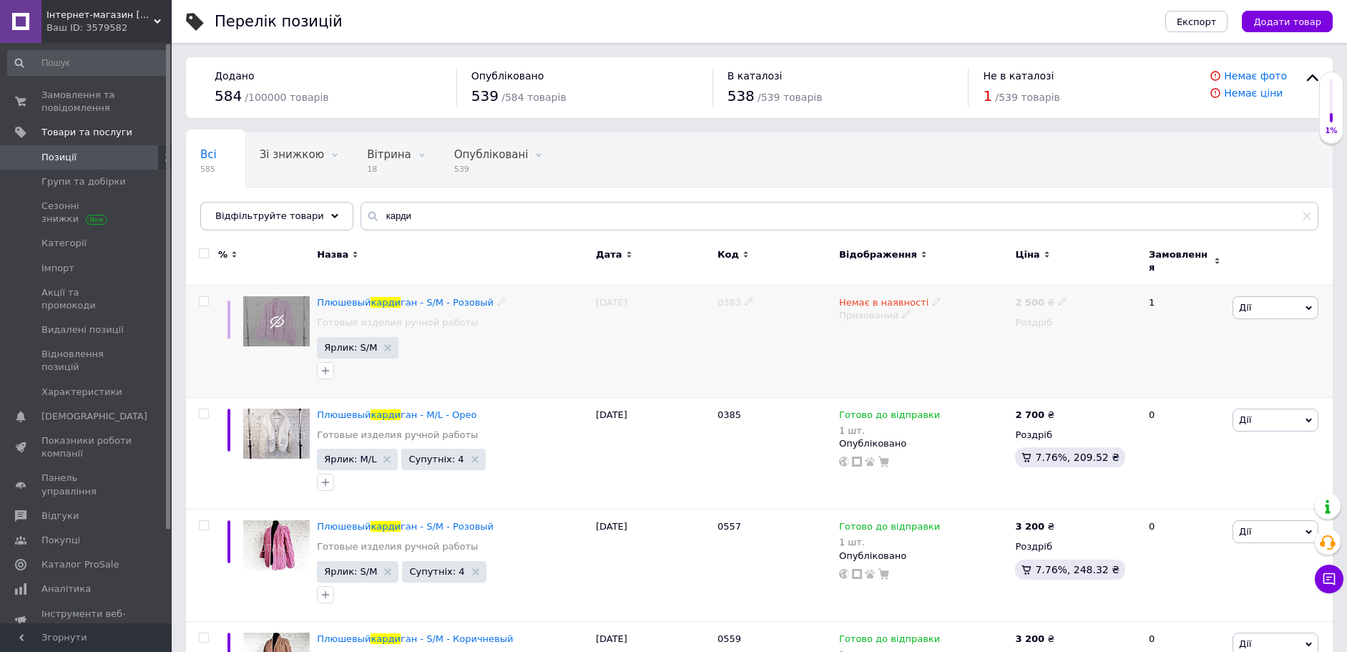
click at [1278, 306] on span "Дії" at bounding box center [1275, 307] width 86 height 23
click at [1213, 369] on li "Копіювати" at bounding box center [1223, 376] width 190 height 20
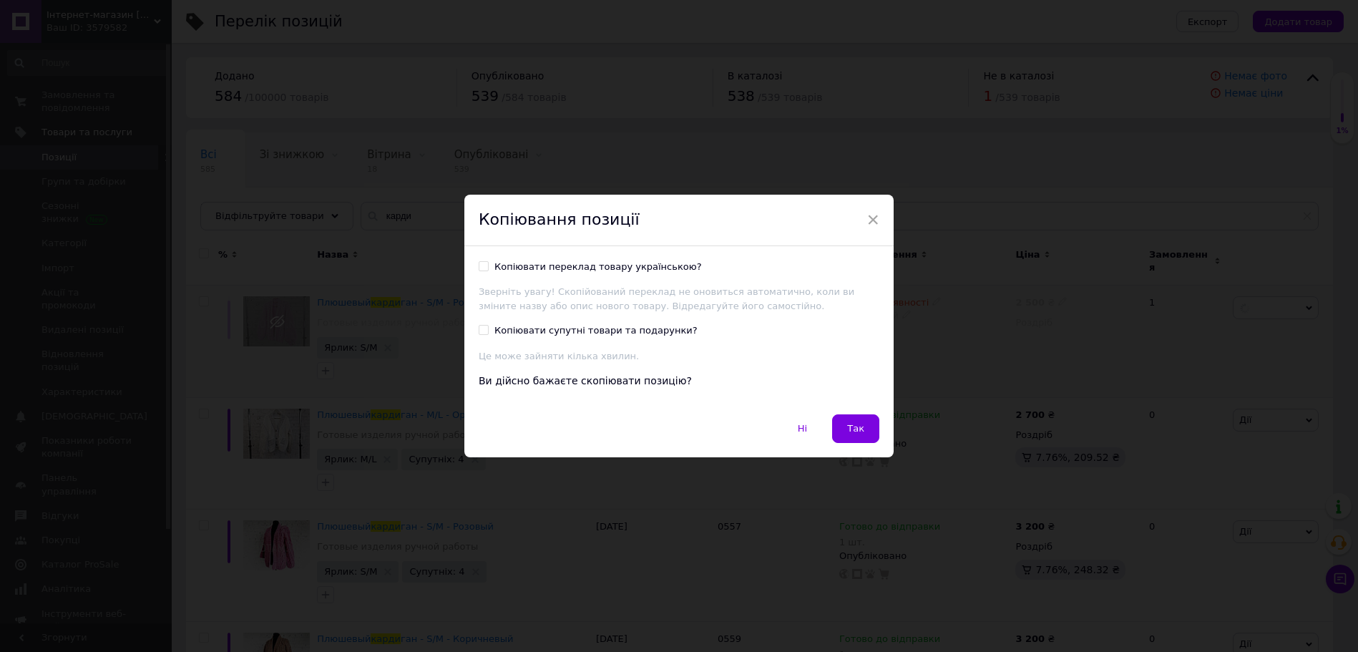
click at [607, 263] on div "Копіювати переклад товару українською?" at bounding box center [597, 266] width 207 height 13
click at [488, 263] on input "Копіювати переклад товару українською?" at bounding box center [483, 265] width 9 height 9
checkbox input "true"
click at [613, 328] on div "Копіювати супутні товари та подарунки?" at bounding box center [595, 330] width 203 height 13
click at [488, 328] on input "Копіювати супутні товари та подарунки?" at bounding box center [483, 329] width 9 height 9
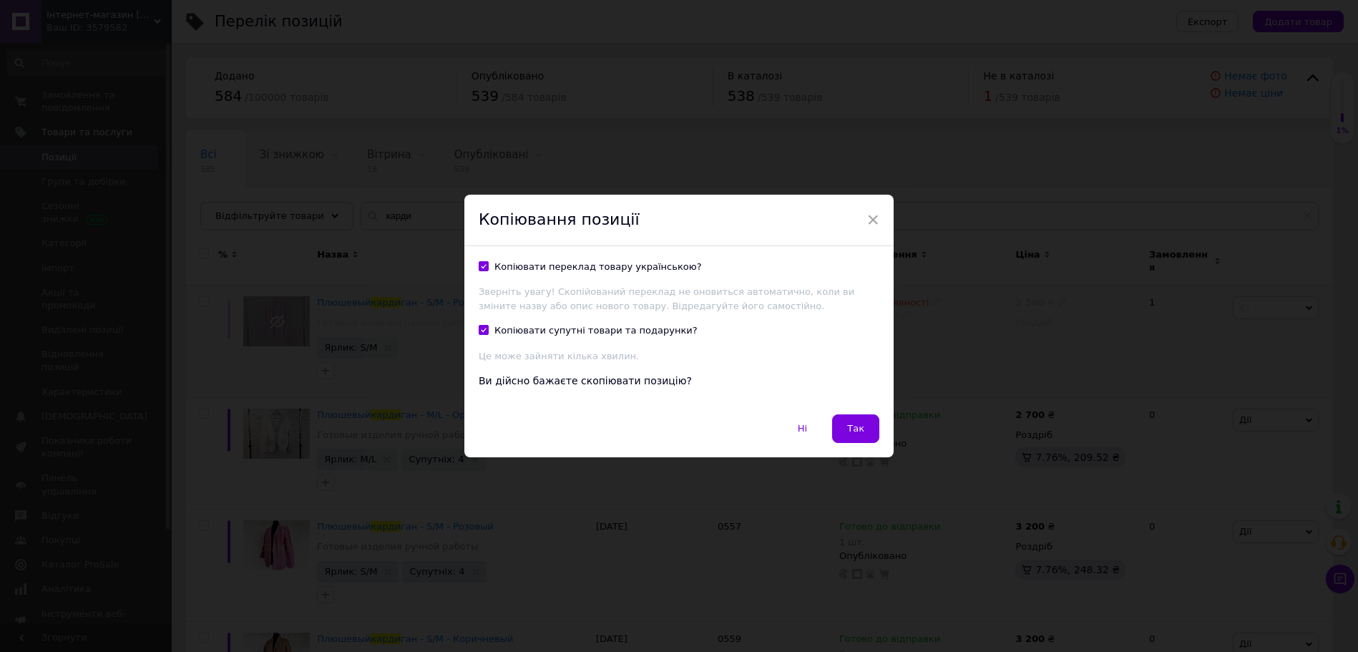
checkbox input "true"
click at [861, 421] on button "Так" at bounding box center [855, 428] width 47 height 29
